Goal: Information Seeking & Learning: Learn about a topic

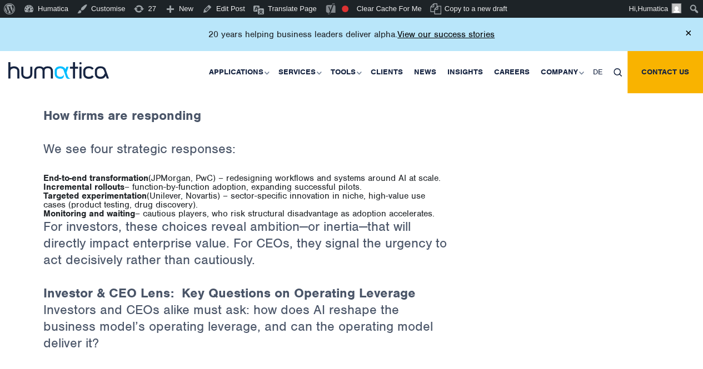
scroll to position [1855, 0]
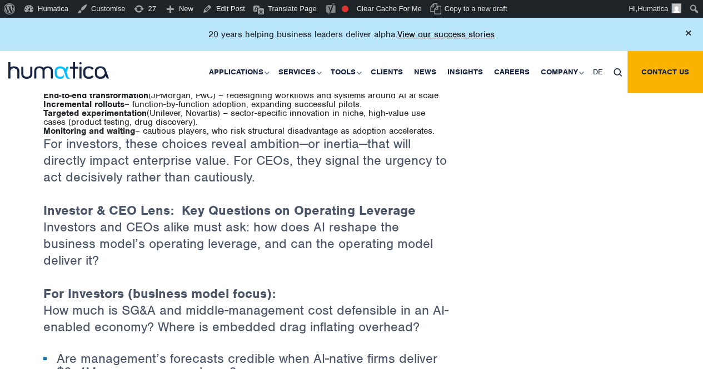
scroll to position [1833, 0]
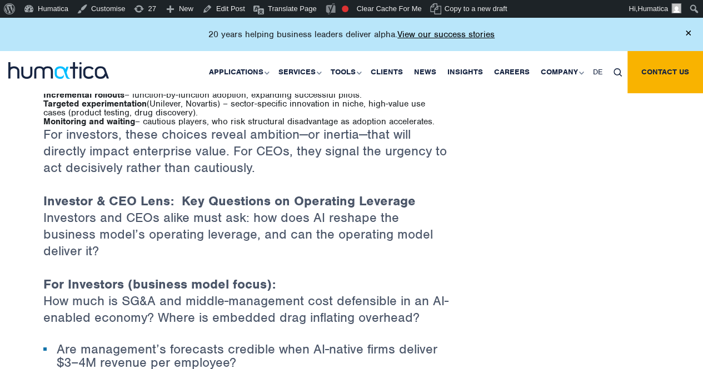
scroll to position [1833, 0]
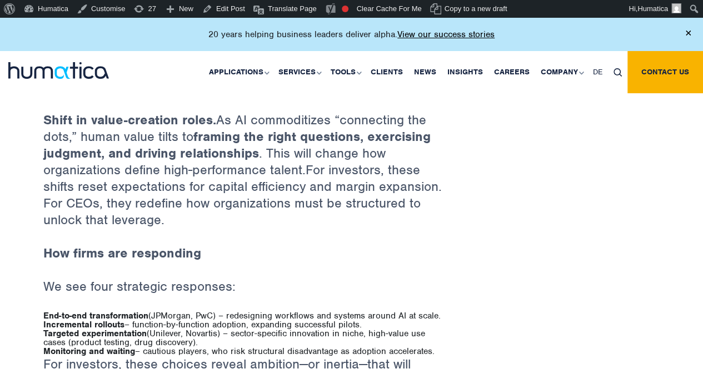
scroll to position [1833, 0]
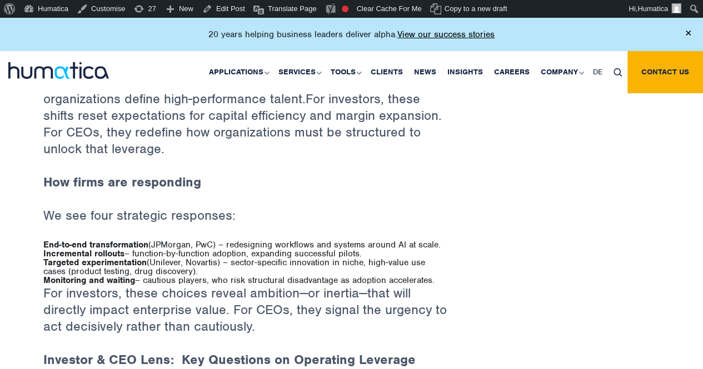
scroll to position [1833, 0]
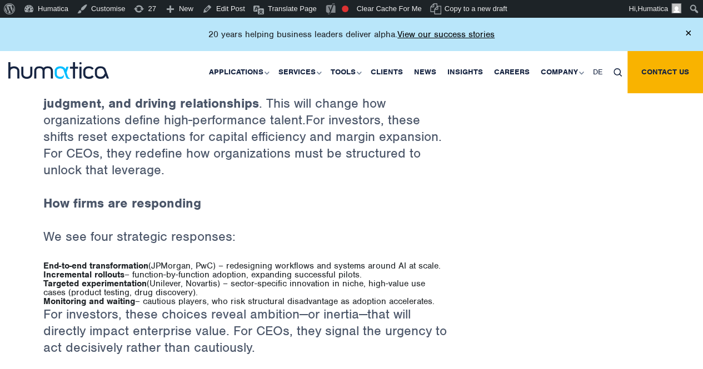
scroll to position [1833, 0]
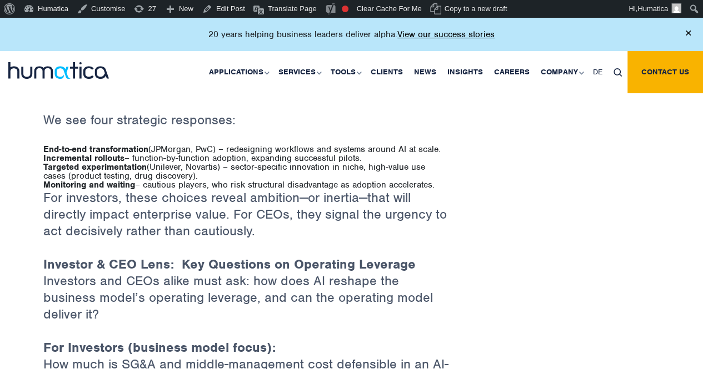
scroll to position [1833, 0]
